Goal: Task Accomplishment & Management: Use online tool/utility

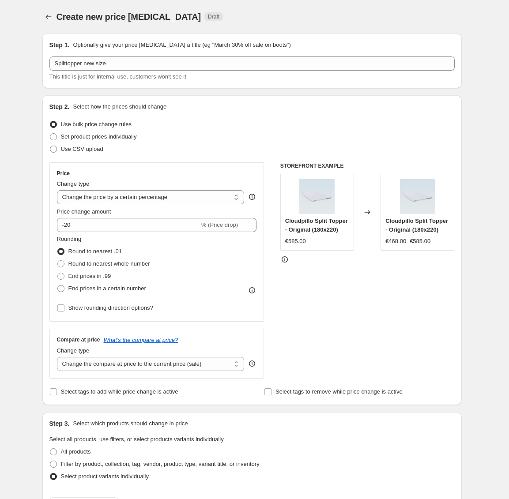
select select "percentage"
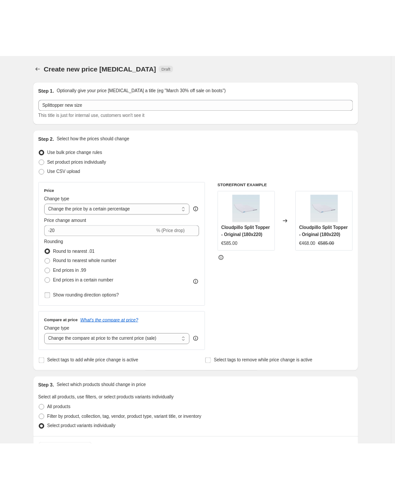
scroll to position [290, 0]
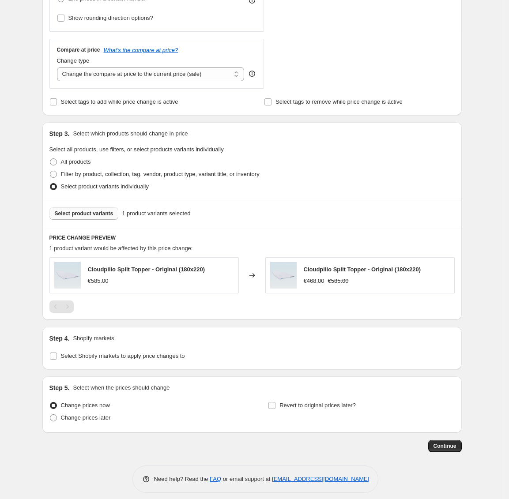
click at [96, 214] on span "Select product variants" at bounding box center [84, 213] width 59 height 7
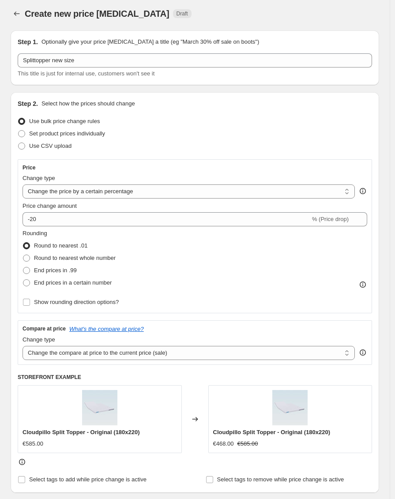
scroll to position [0, 0]
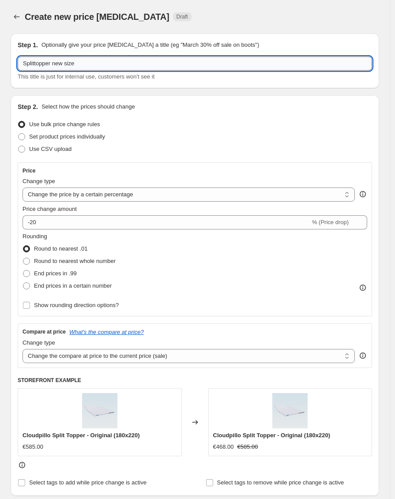
click at [75, 64] on input "Splittopper new size" at bounding box center [195, 64] width 355 height 14
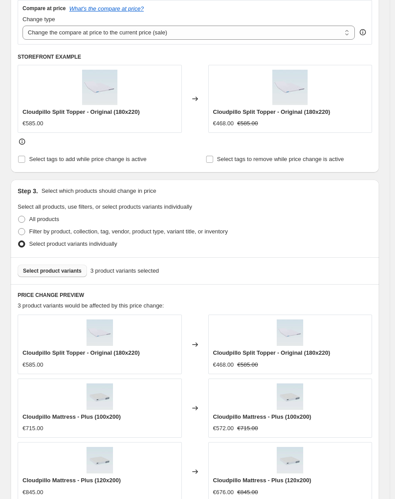
scroll to position [420, 0]
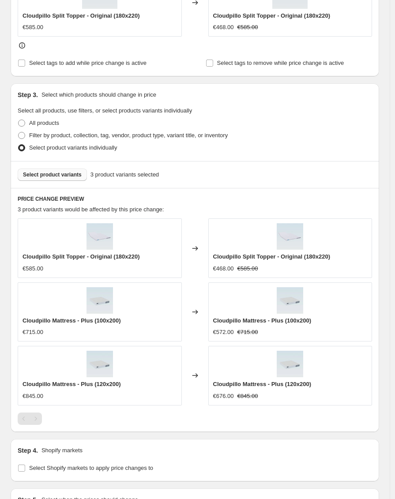
type input "Some product variants to 20%"
click at [64, 174] on span "Select product variants" at bounding box center [52, 174] width 59 height 7
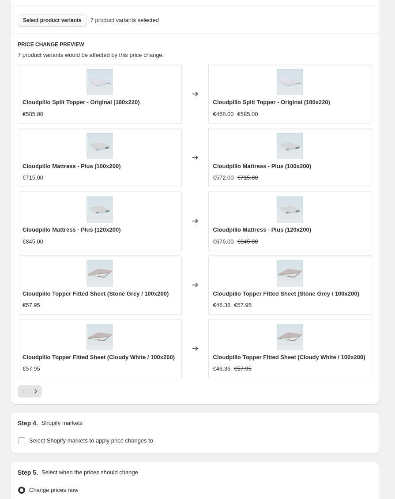
scroll to position [606, 0]
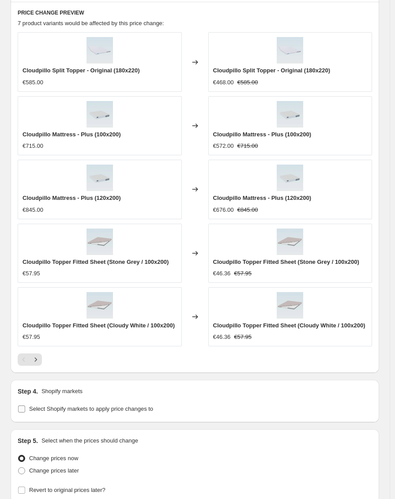
click at [49, 412] on span "Select Shopify markets to apply price changes to" at bounding box center [91, 409] width 124 height 7
click at [25, 413] on input "Select Shopify markets to apply price changes to" at bounding box center [21, 409] width 7 height 7
checkbox input "true"
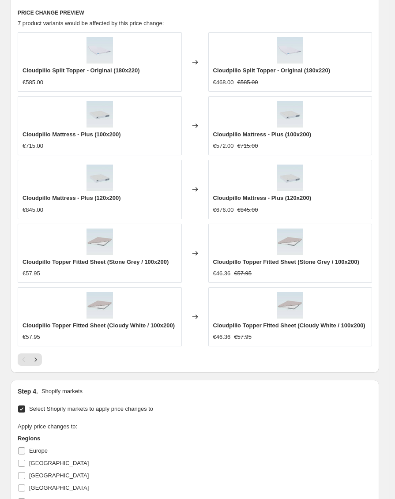
click at [38, 453] on label "Europe" at bounding box center [33, 451] width 30 height 12
click at [25, 453] on input "Europe" at bounding box center [21, 451] width 7 height 7
checkbox input "true"
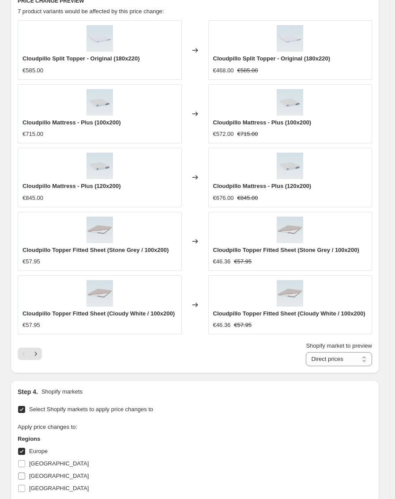
scroll to position [669, 0]
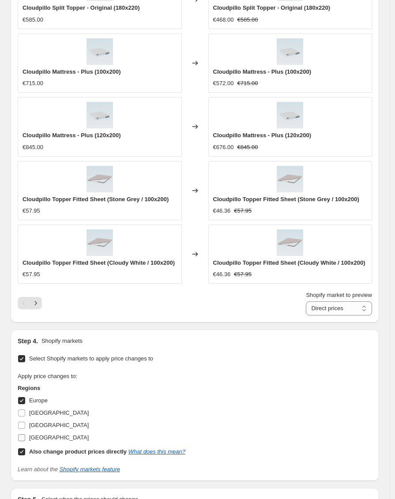
click at [44, 441] on span "[GEOGRAPHIC_DATA]" at bounding box center [59, 437] width 60 height 7
click at [25, 442] on input "[GEOGRAPHIC_DATA]" at bounding box center [21, 437] width 7 height 7
checkbox input "true"
click at [44, 429] on span "[GEOGRAPHIC_DATA]" at bounding box center [59, 425] width 60 height 7
click at [25, 429] on input "[GEOGRAPHIC_DATA]" at bounding box center [21, 425] width 7 height 7
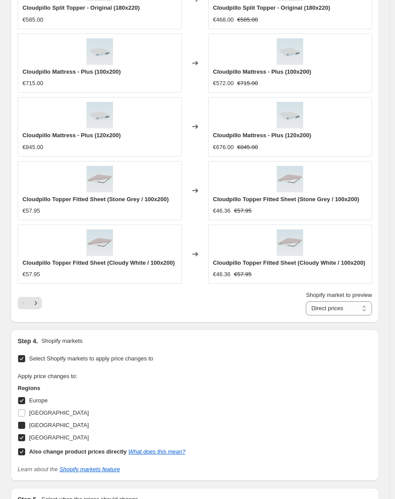
checkbox input "true"
click at [42, 416] on span "[GEOGRAPHIC_DATA]" at bounding box center [59, 413] width 60 height 7
click at [25, 417] on input "[GEOGRAPHIC_DATA]" at bounding box center [21, 413] width 7 height 7
checkbox input "true"
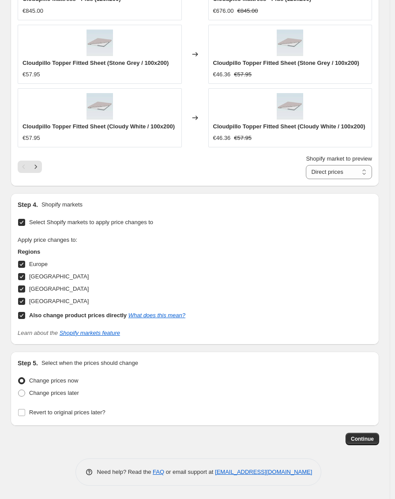
scroll to position [814, 0]
click at [364, 436] on span "Continue" at bounding box center [362, 439] width 23 height 7
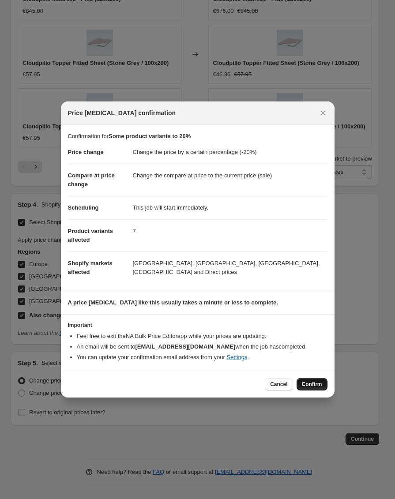
click at [300, 379] on button "Confirm" at bounding box center [312, 384] width 31 height 12
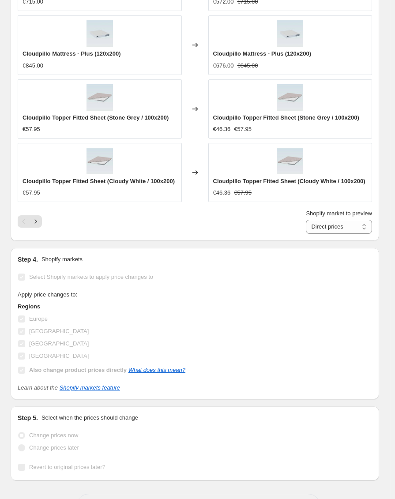
scroll to position [837, 0]
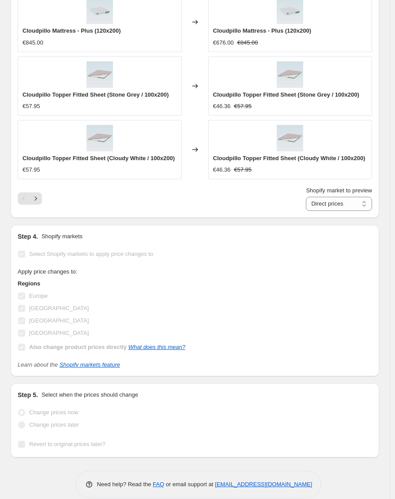
select select "percentage"
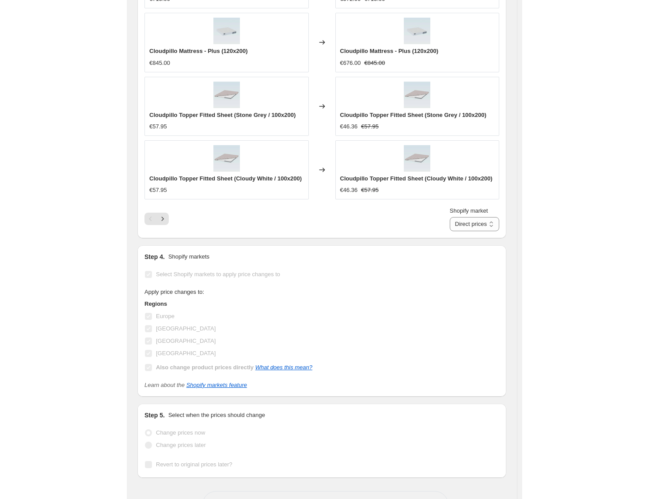
scroll to position [0, 0]
